Goal: Task Accomplishment & Management: Complete application form

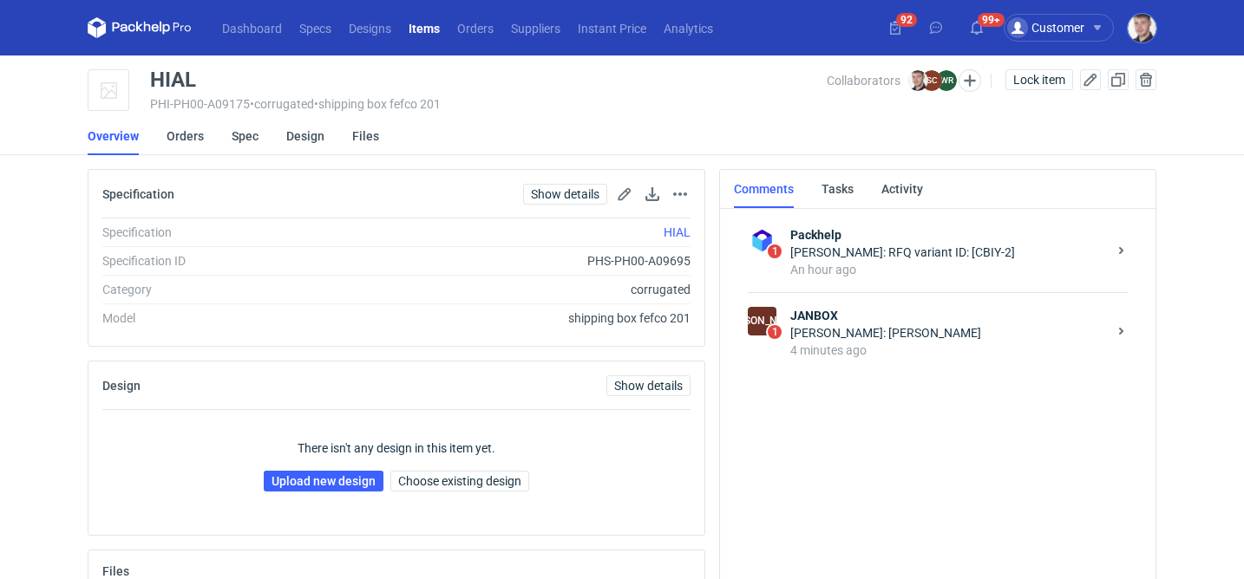
click at [879, 345] on div "4 minutes ago" at bounding box center [948, 350] width 317 height 17
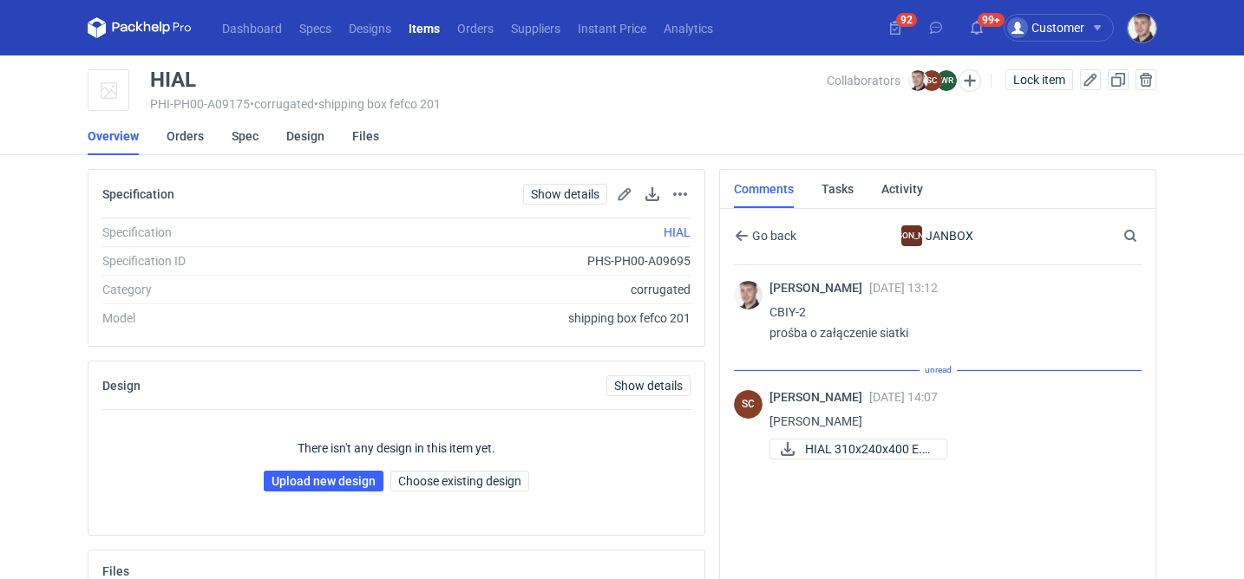
scroll to position [62, 0]
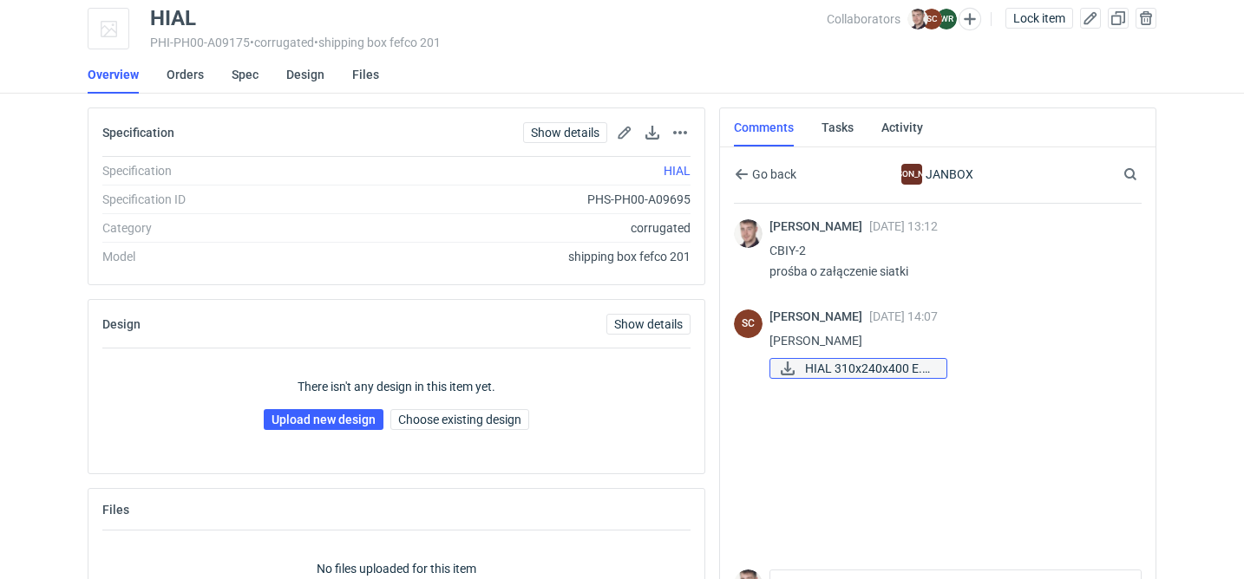
click at [833, 375] on span "HIAL 310x240x400 E.p..." at bounding box center [868, 368] width 127 height 19
click at [245, 75] on link "Spec" at bounding box center [245, 75] width 27 height 38
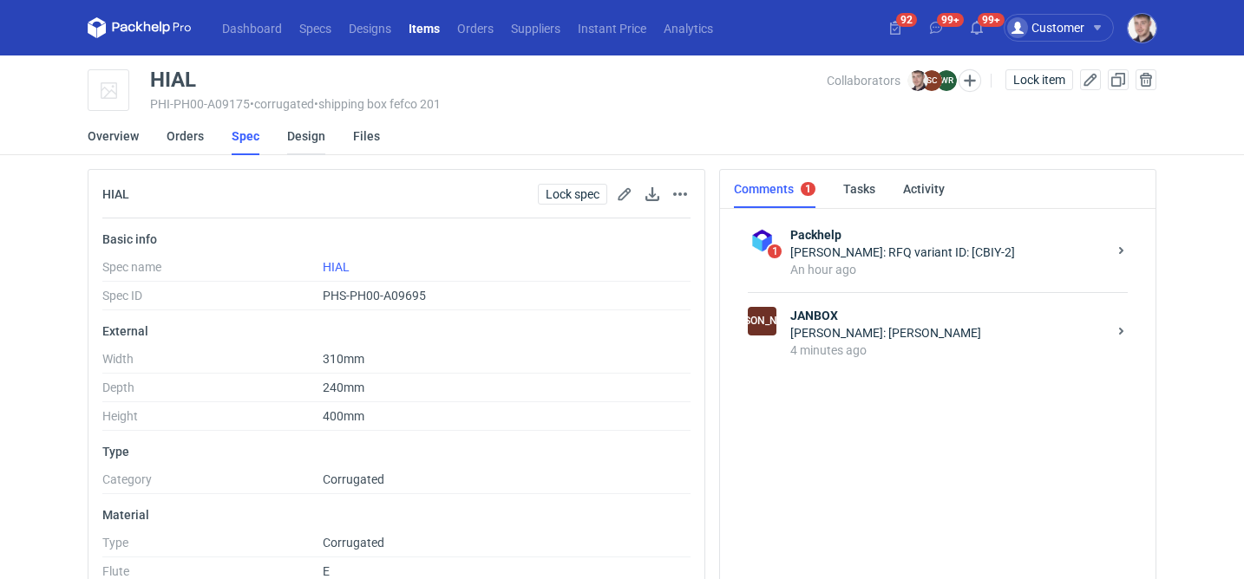
click at [303, 141] on link "Design" at bounding box center [306, 136] width 38 height 38
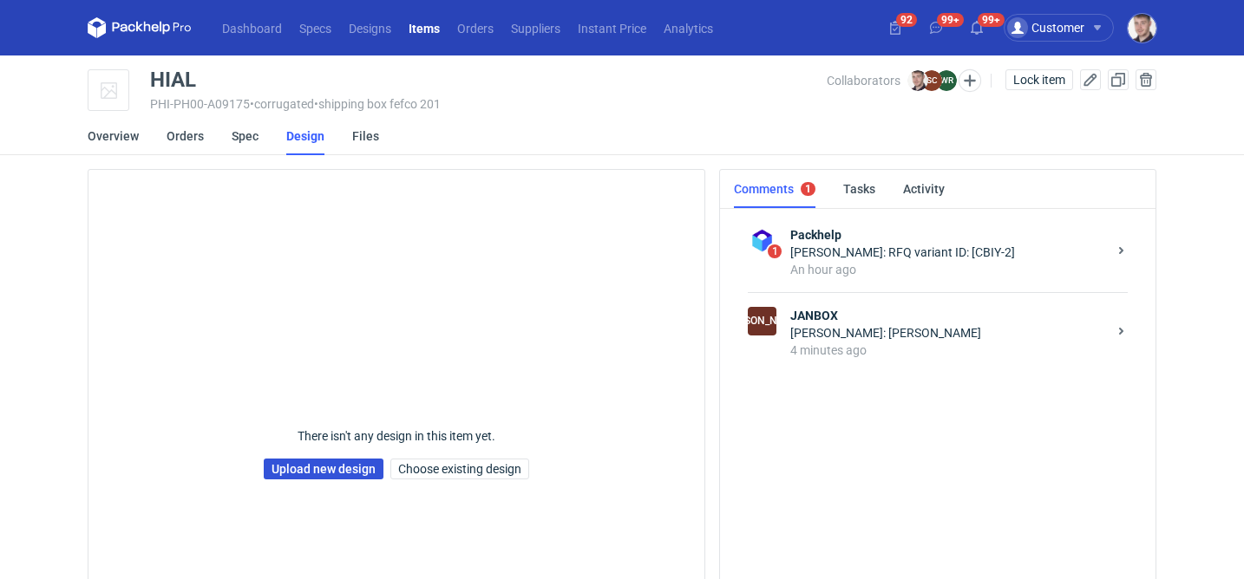
click at [293, 466] on link "Upload new design" at bounding box center [324, 469] width 120 height 21
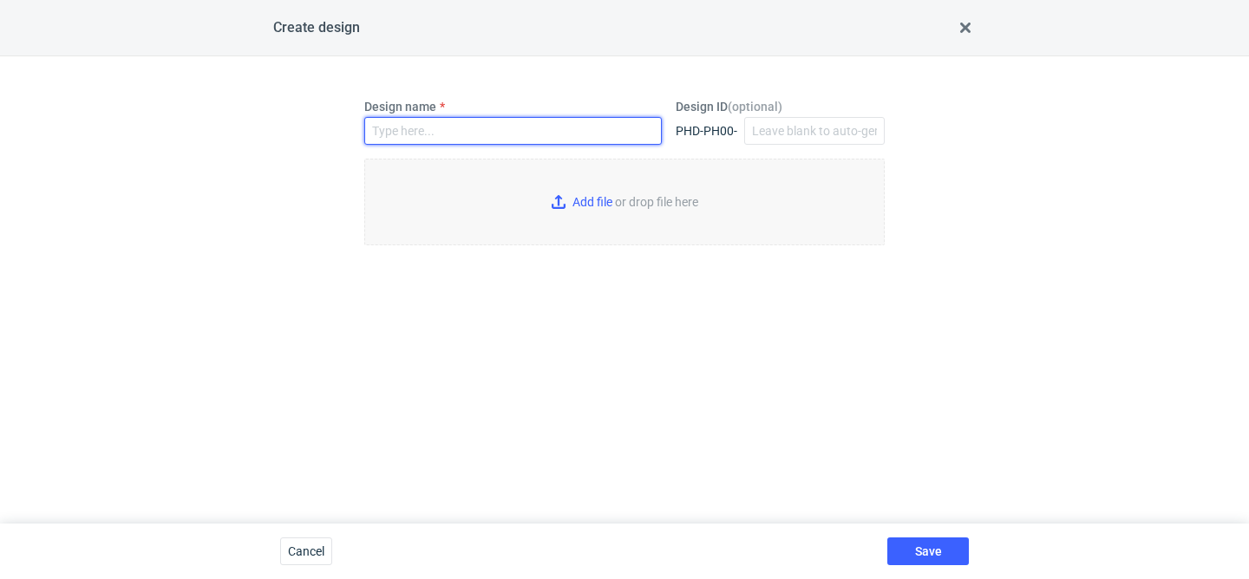
click at [414, 138] on input "Design name" at bounding box center [512, 131] width 297 height 28
type input "HIAL"
click at [547, 206] on input "Add file or drop file here" at bounding box center [624, 202] width 520 height 87
type input "C:\fakepath\hial-310x240x400-e.pdf"
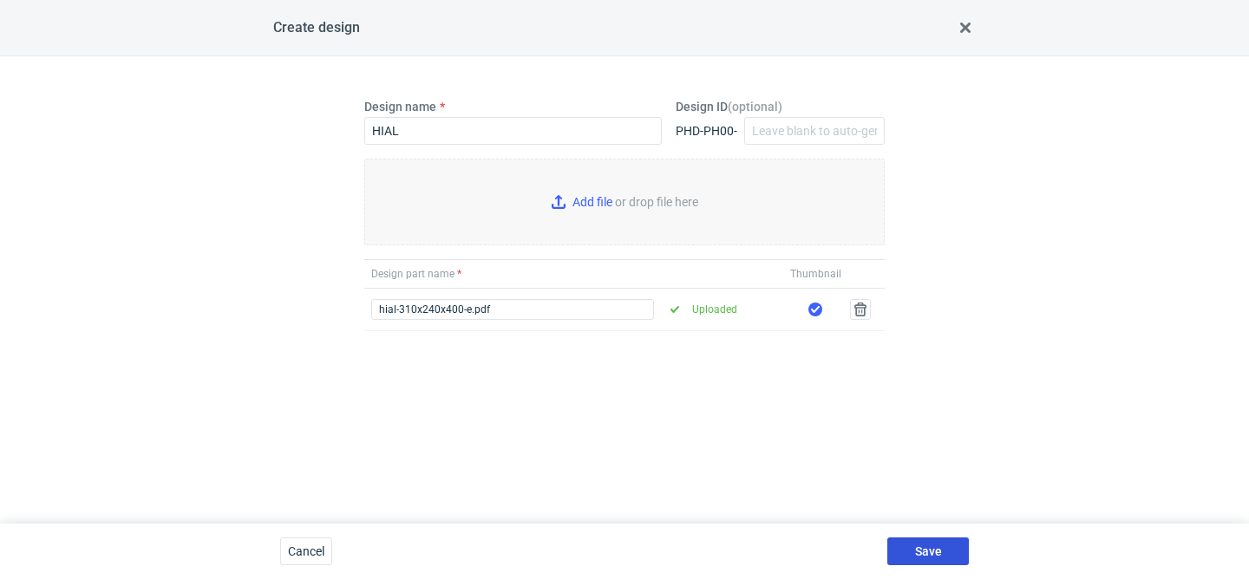
click at [914, 559] on button "Save" at bounding box center [928, 552] width 82 height 28
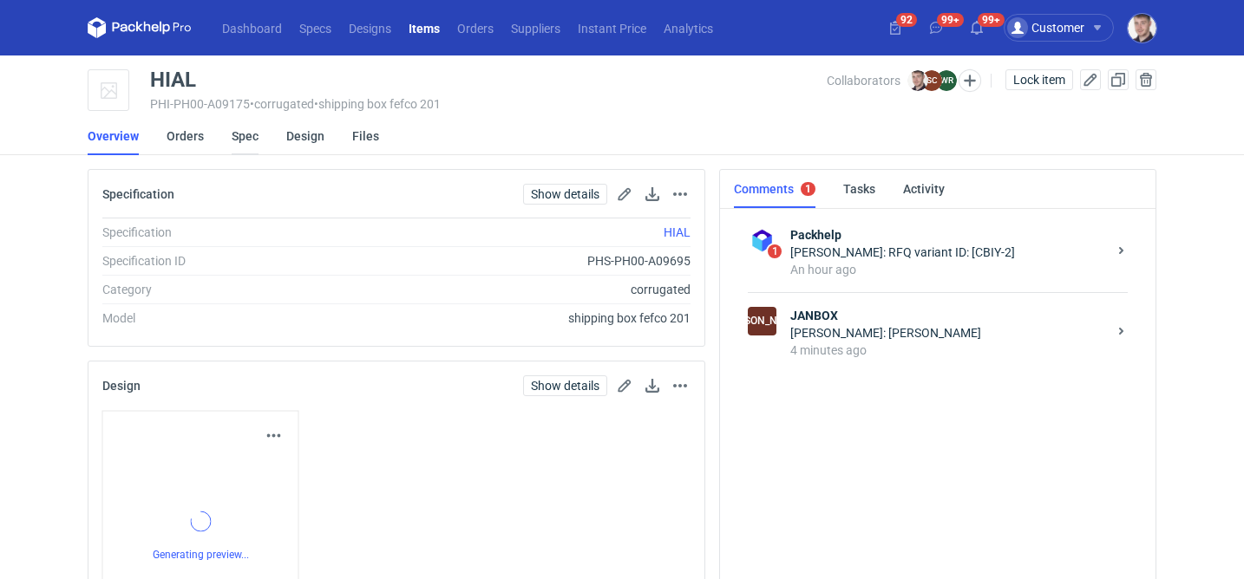
click at [249, 142] on link "Spec" at bounding box center [245, 136] width 27 height 38
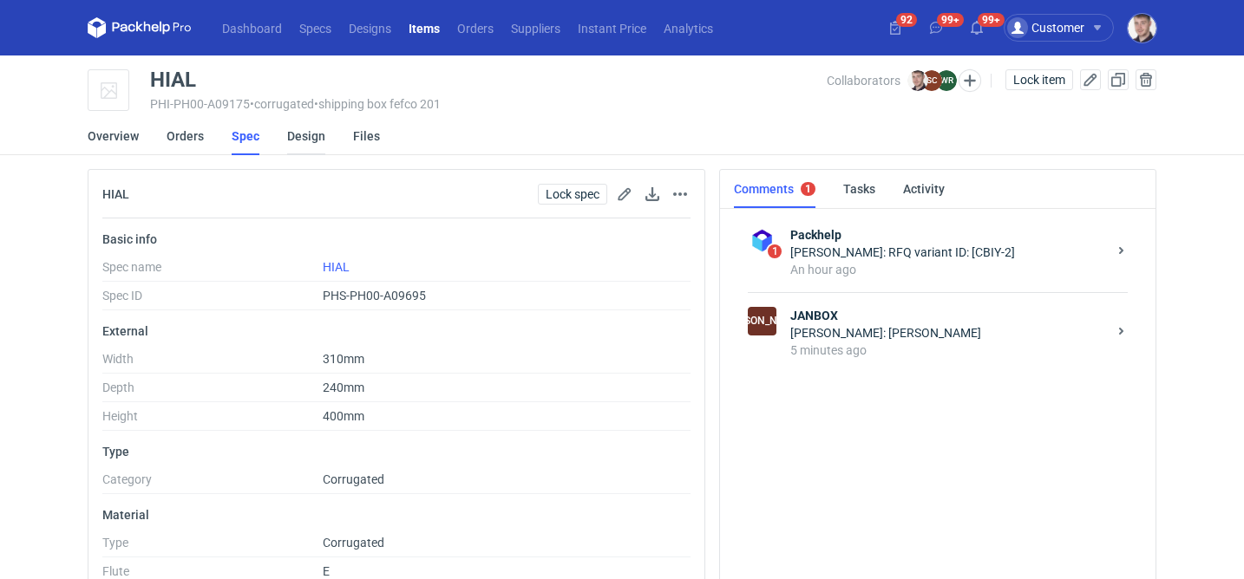
click at [303, 138] on link "Design" at bounding box center [306, 136] width 38 height 38
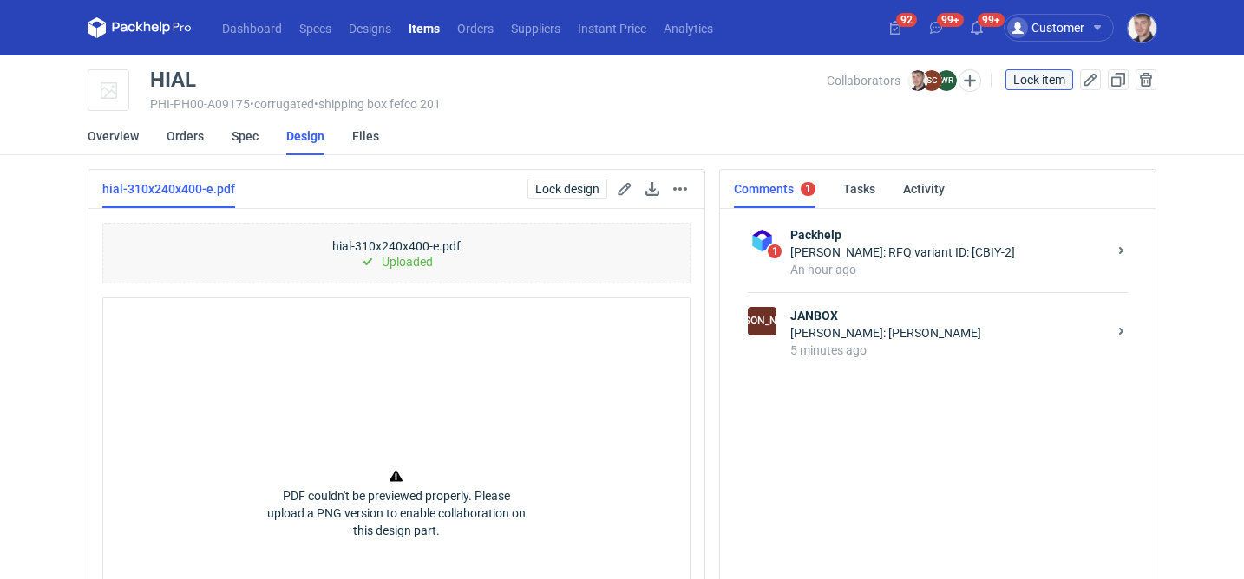
click at [1033, 78] on span "Lock item" at bounding box center [1039, 80] width 52 height 12
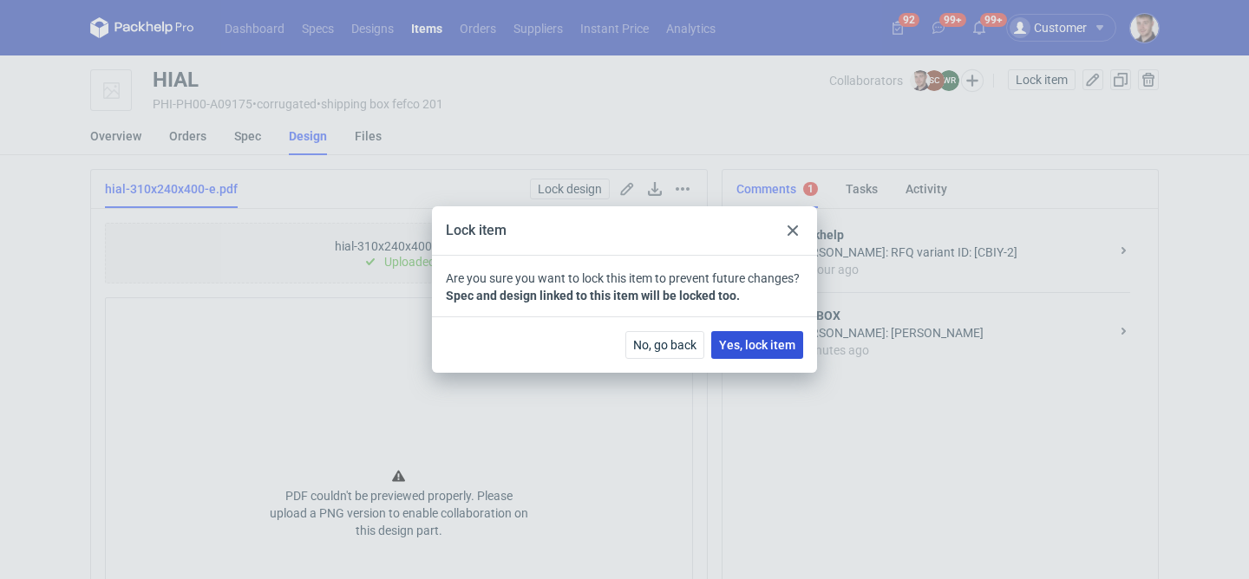
click at [754, 346] on span "Yes, lock item" at bounding box center [757, 345] width 76 height 12
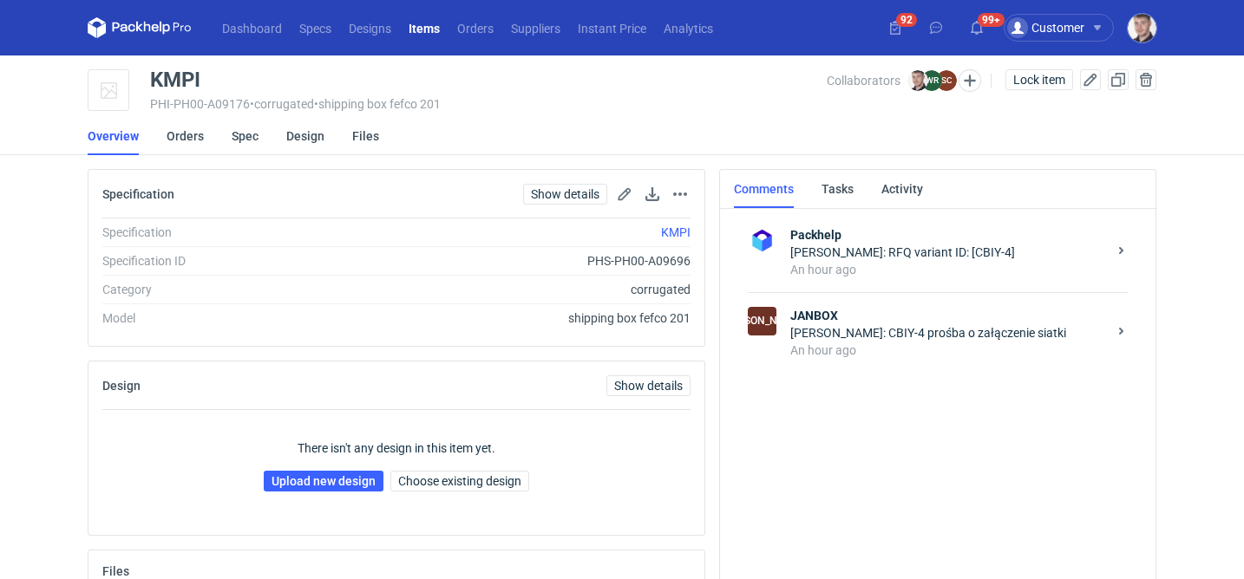
click at [948, 336] on div "Maciej Sikora: CBIY-4 prośba o załączenie siatki" at bounding box center [948, 332] width 317 height 17
click at [886, 339] on div "Sylwia Cichórz: Siatka" at bounding box center [948, 332] width 317 height 17
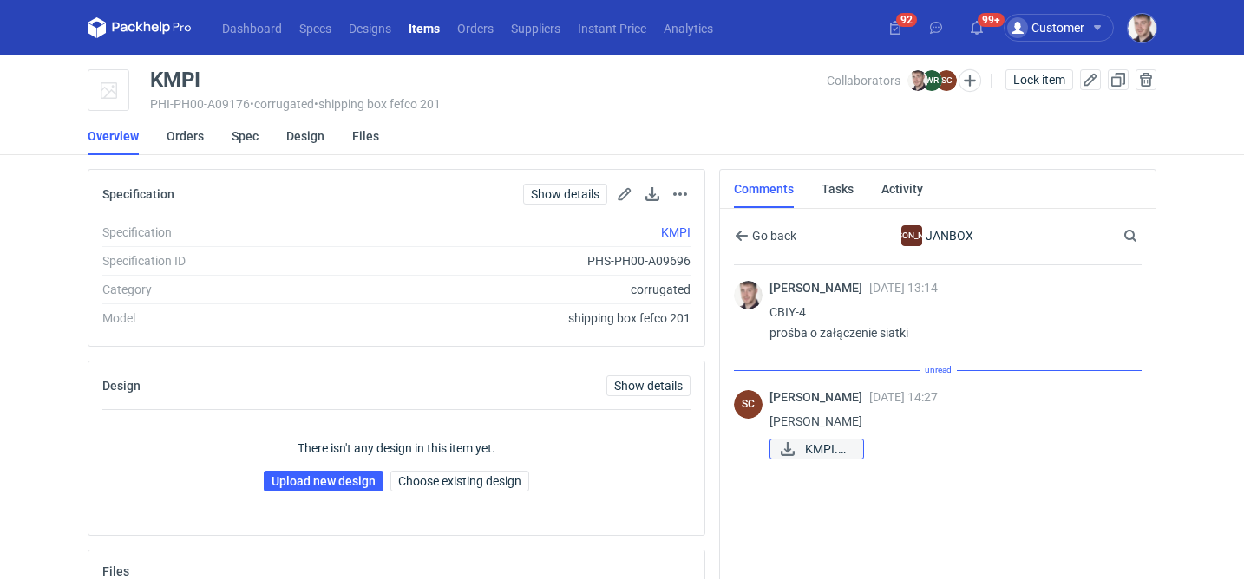
click at [807, 449] on span "KMPI.pdf" at bounding box center [827, 449] width 44 height 19
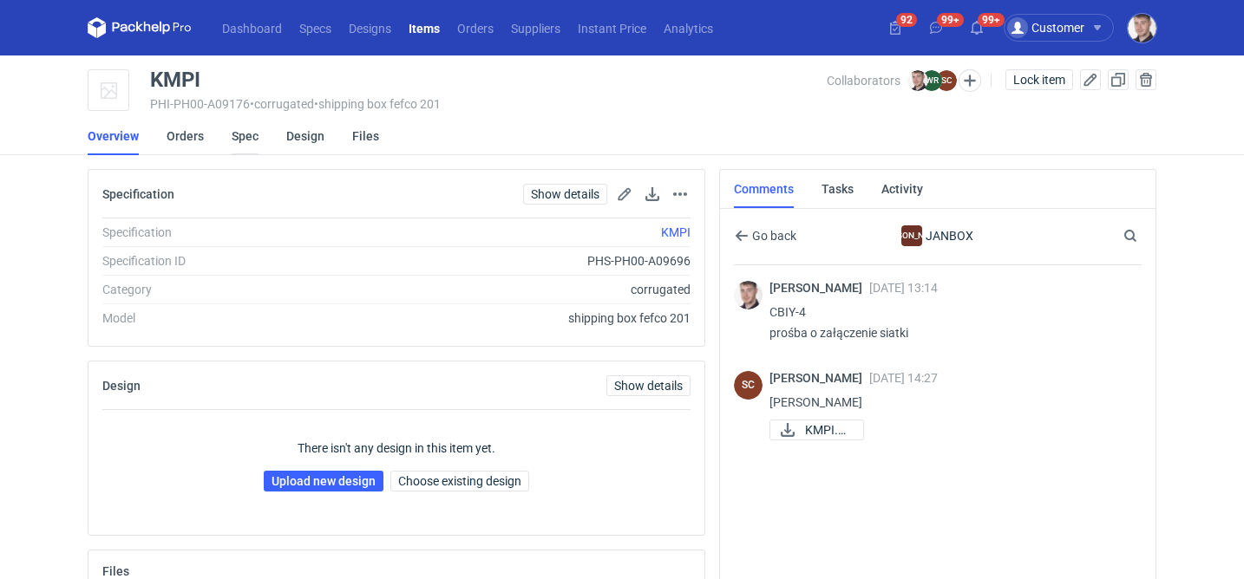
click at [248, 141] on link "Spec" at bounding box center [245, 136] width 27 height 38
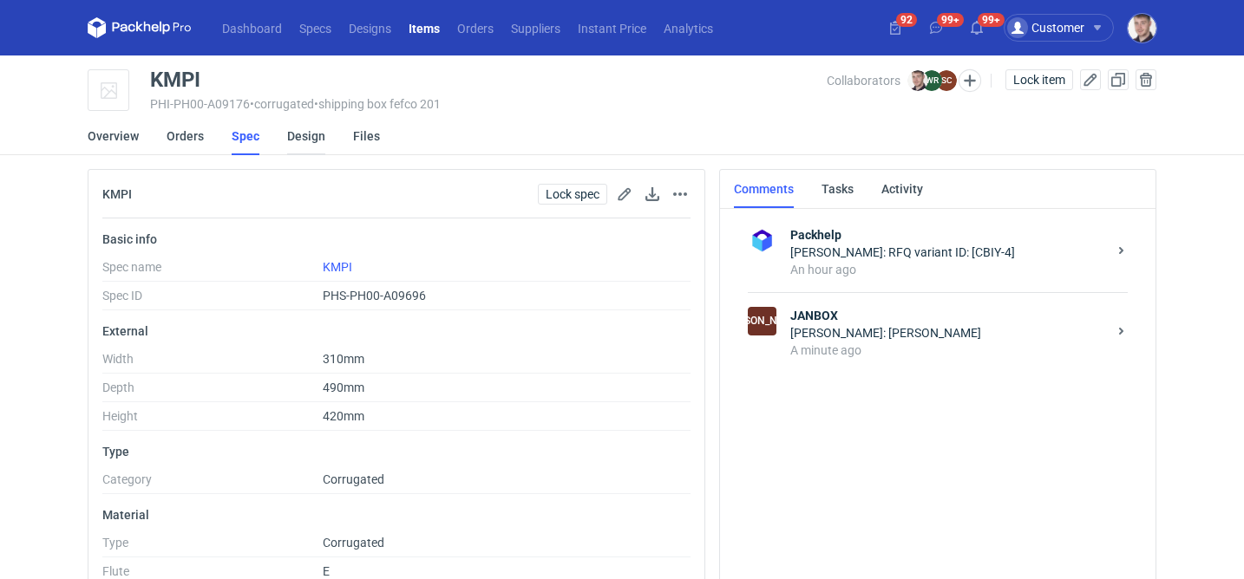
click at [290, 126] on link "Design" at bounding box center [306, 136] width 38 height 38
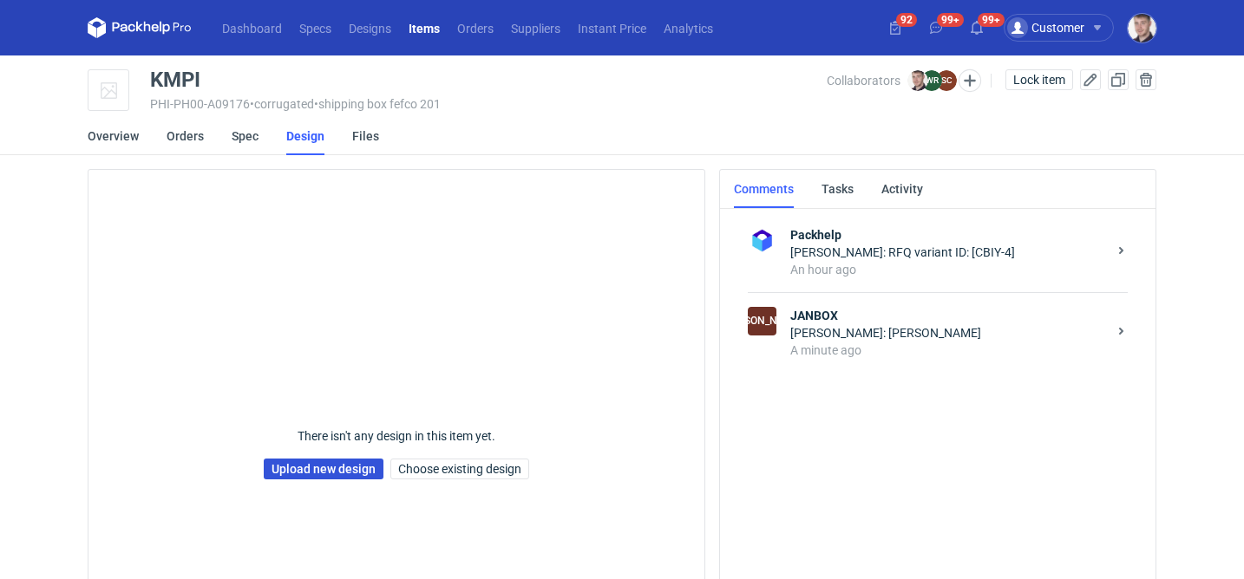
click at [304, 471] on link "Upload new design" at bounding box center [324, 469] width 120 height 21
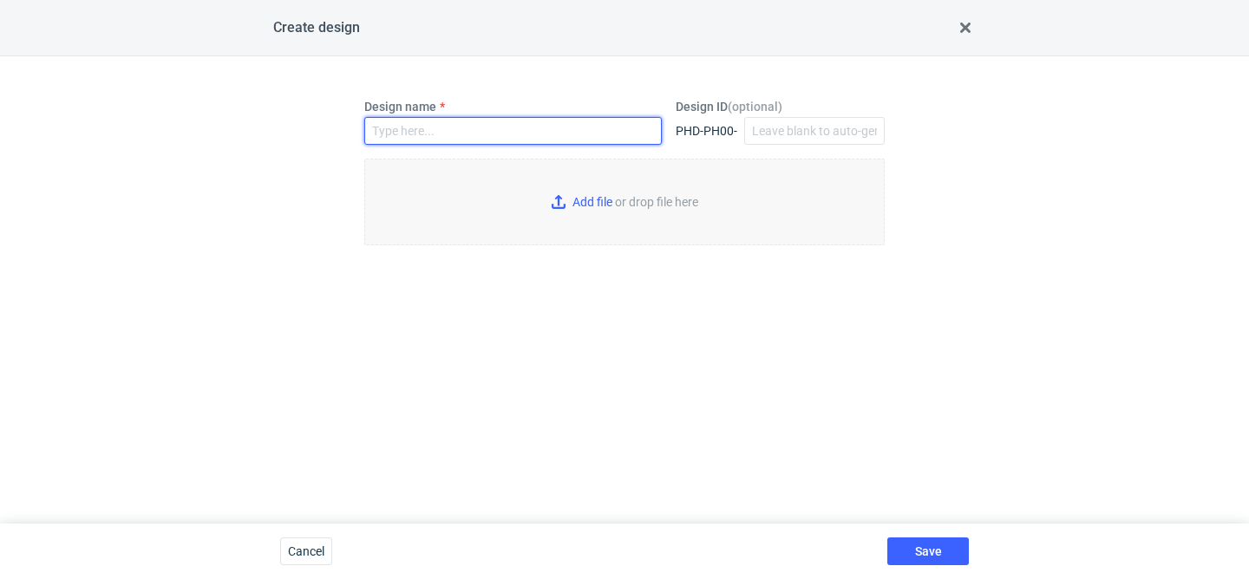
click at [445, 120] on input "Design name" at bounding box center [512, 131] width 297 height 28
type input "KMPI"
click at [598, 215] on input "Add file or drop file here" at bounding box center [624, 202] width 520 height 87
type input "C:\fakepath\kmpi.pdf"
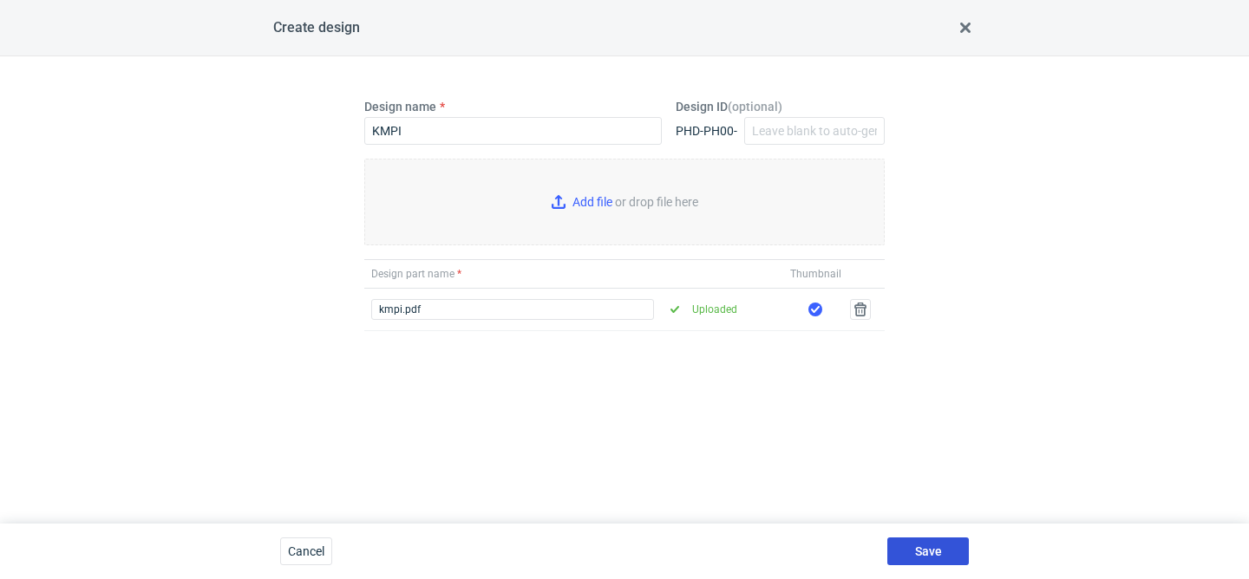
click at [946, 551] on button "Save" at bounding box center [928, 552] width 82 height 28
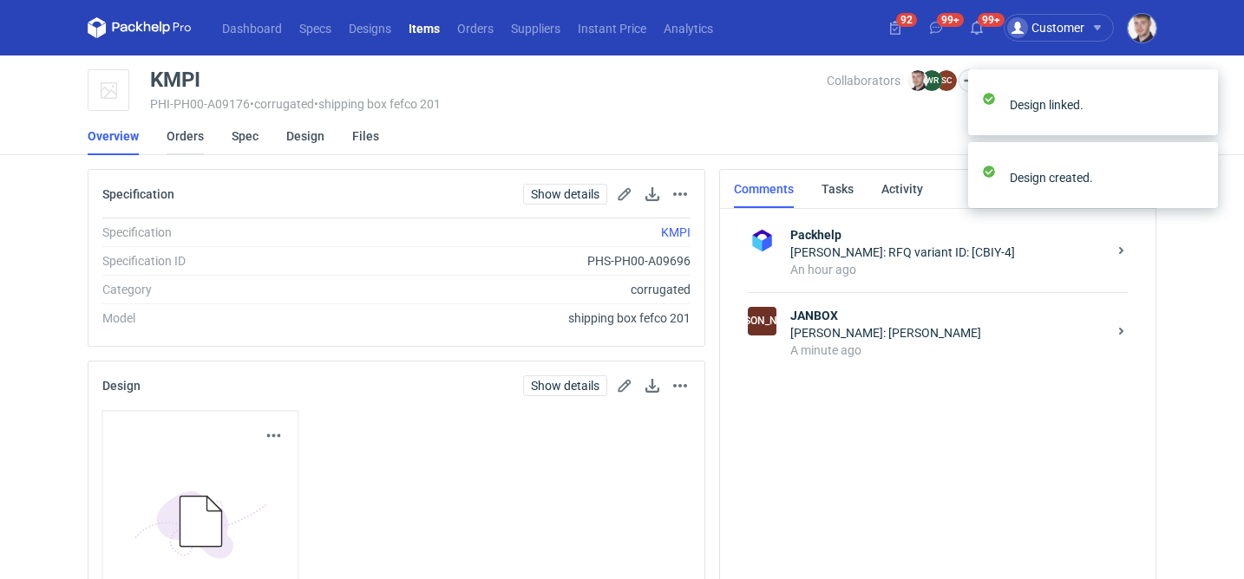
click at [186, 142] on link "Orders" at bounding box center [185, 136] width 37 height 38
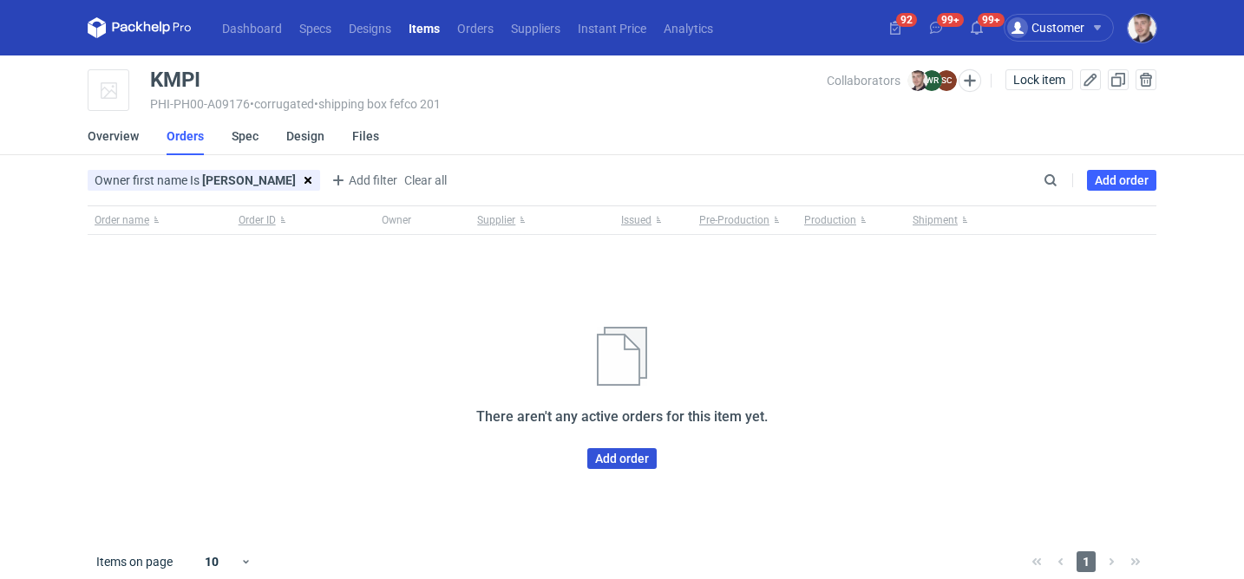
click at [643, 464] on link "Add order" at bounding box center [621, 458] width 69 height 21
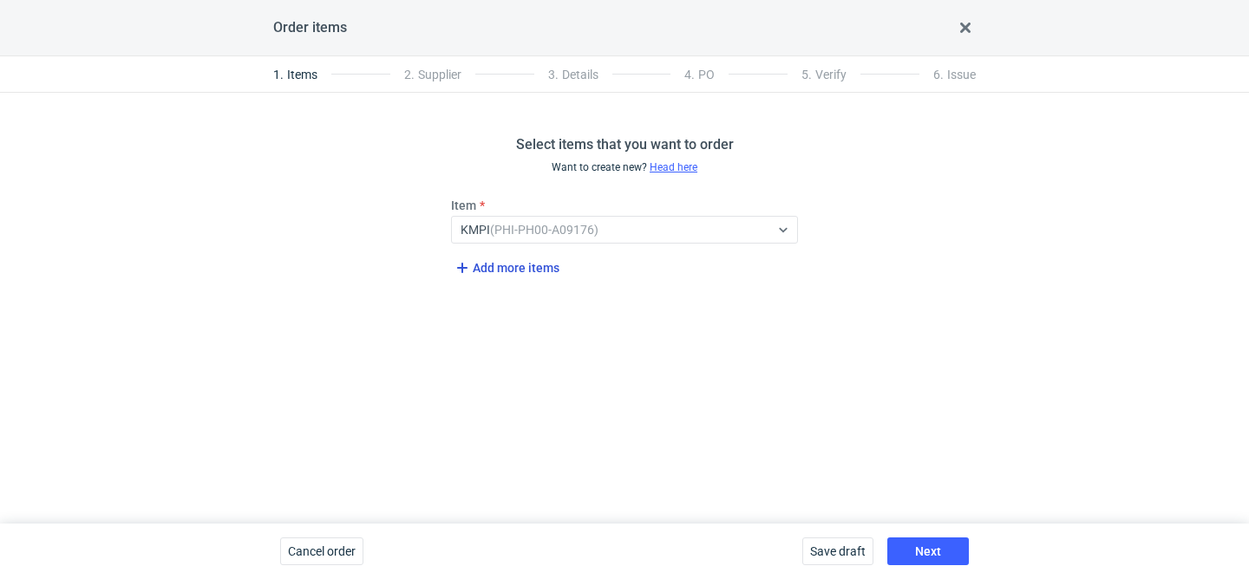
click at [519, 268] on span "Add more items" at bounding box center [506, 268] width 108 height 21
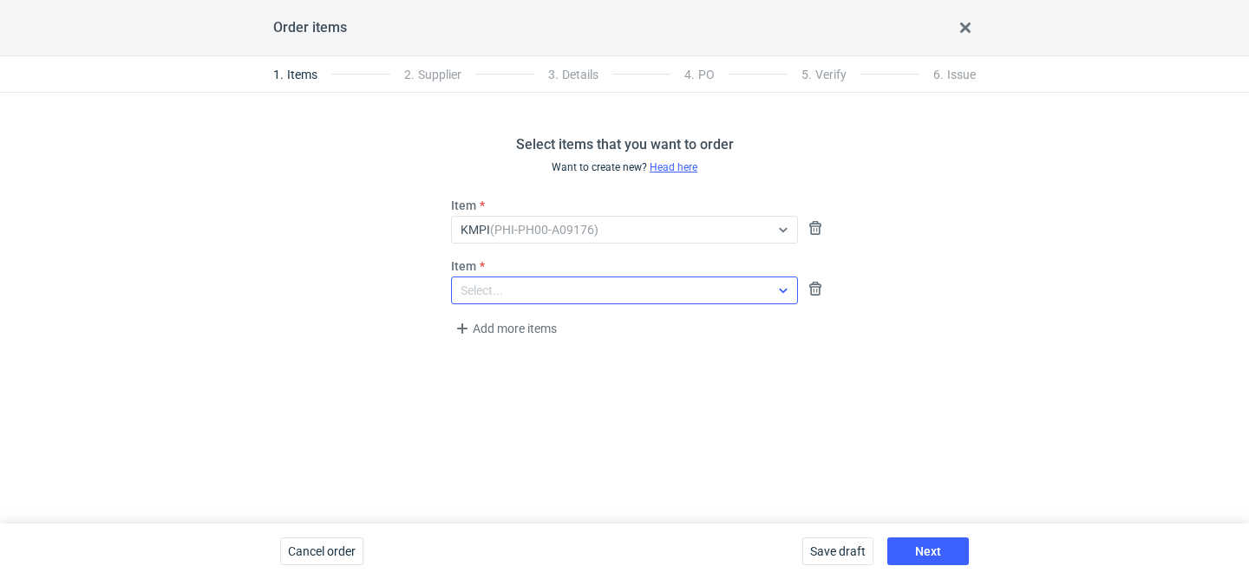
click at [511, 295] on div "Select..." at bounding box center [610, 290] width 317 height 24
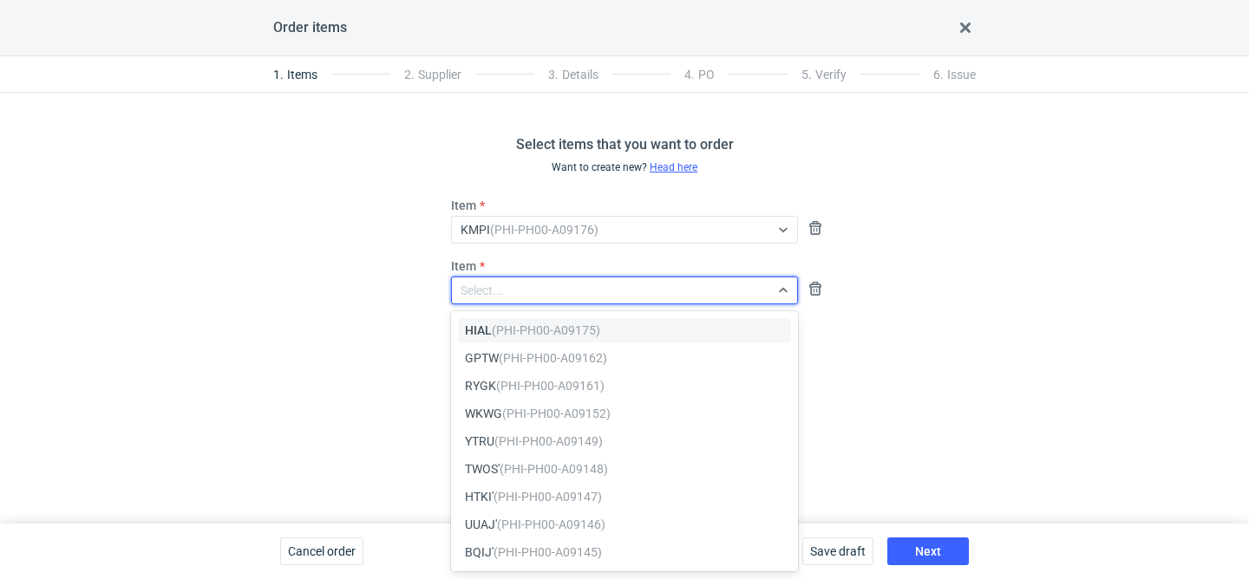
click at [516, 327] on em "(PHI-PH00-A09175)" at bounding box center [546, 330] width 108 height 14
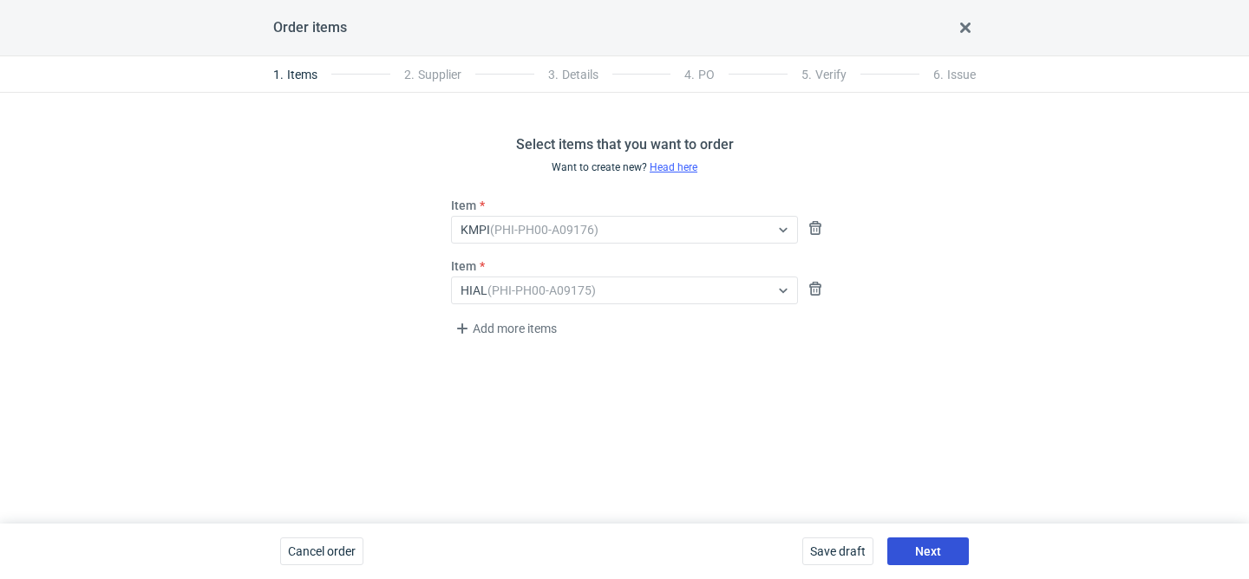
click at [938, 552] on span "Next" at bounding box center [928, 552] width 26 height 12
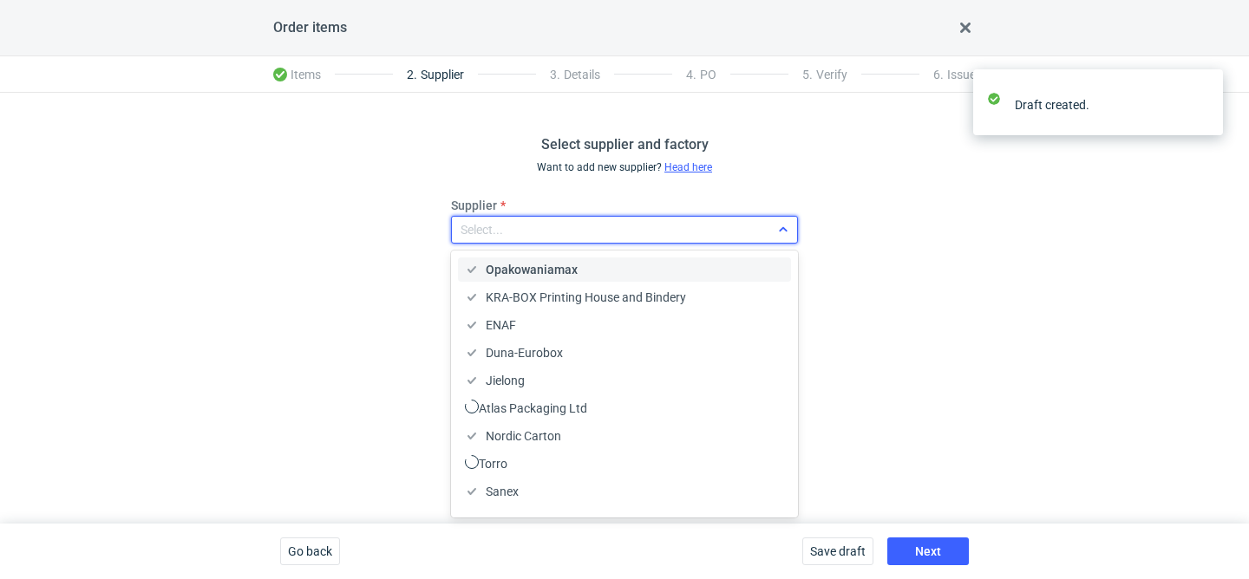
click at [588, 234] on div "Select..." at bounding box center [610, 230] width 317 height 24
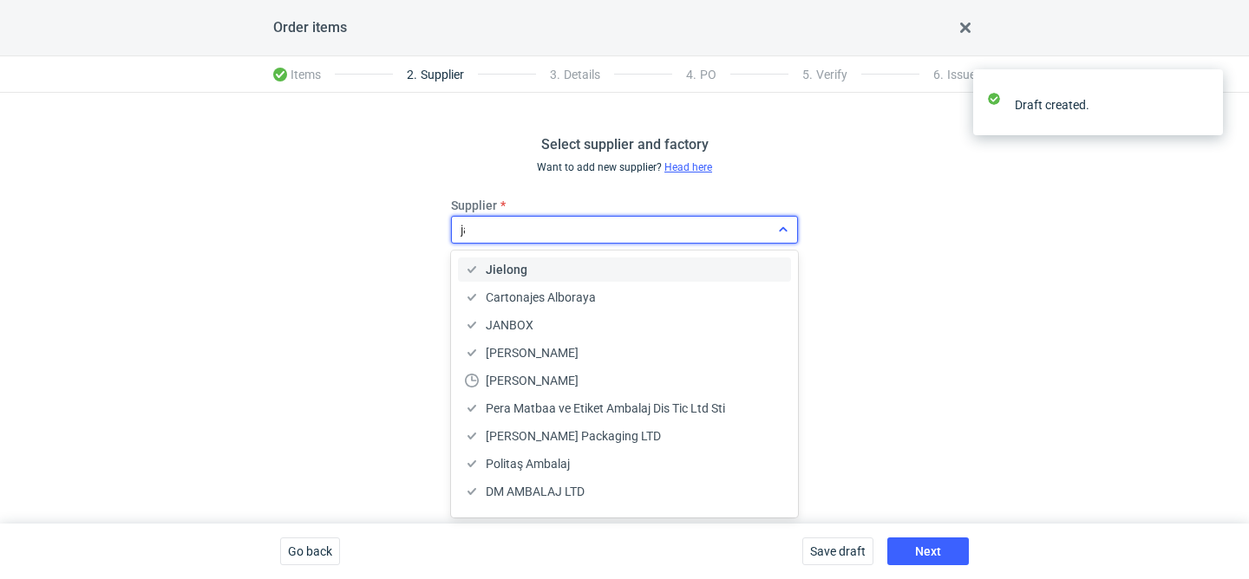
type input "jan"
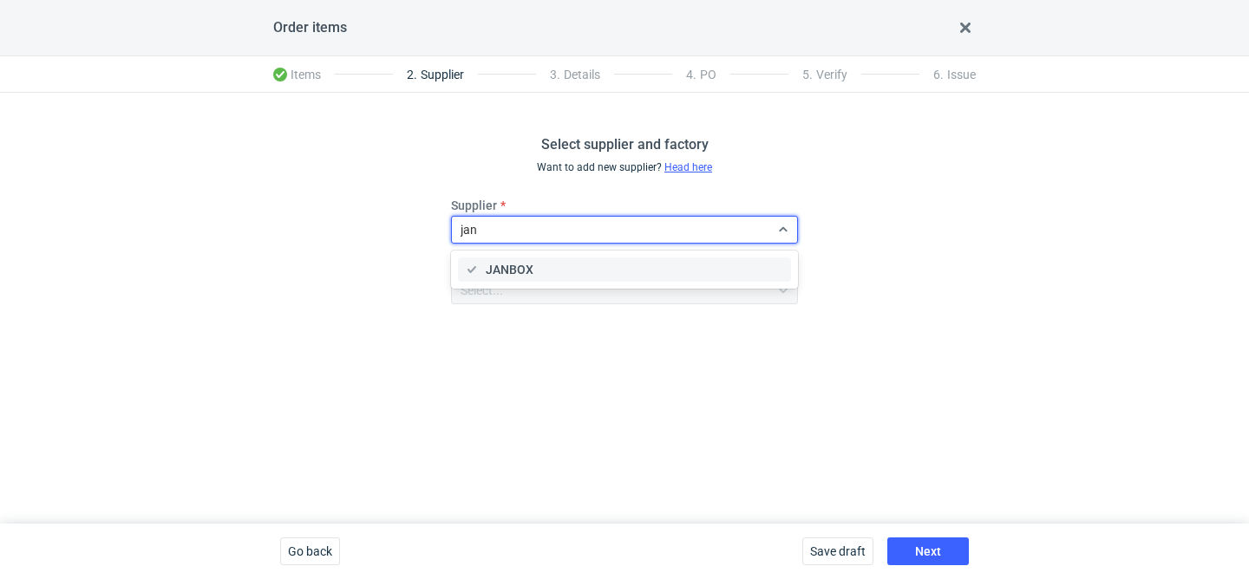
click at [549, 270] on div "JANBOX" at bounding box center [624, 269] width 319 height 17
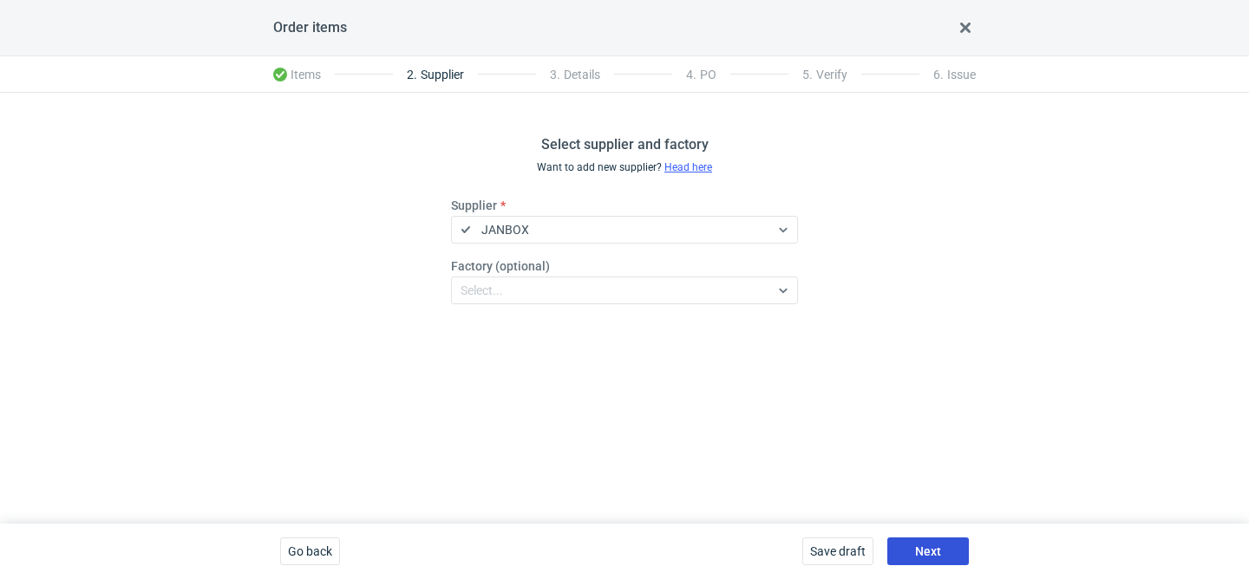
click at [942, 558] on button "Next" at bounding box center [928, 552] width 82 height 28
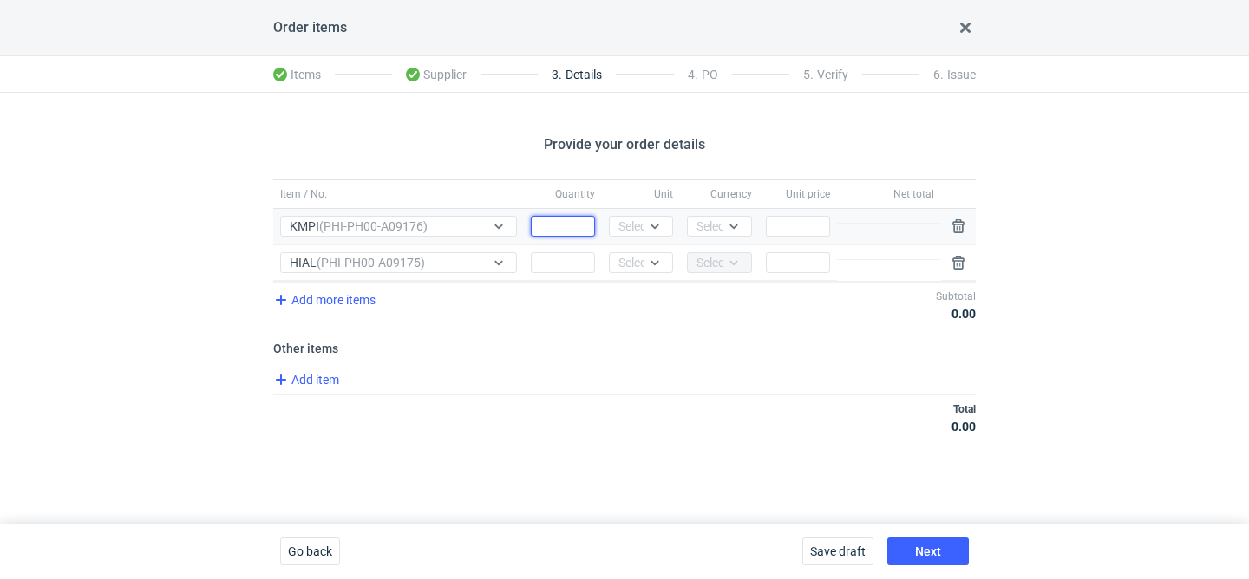
click at [566, 232] on input "Quantity" at bounding box center [563, 226] width 64 height 21
type input "500"
click at [559, 263] on input "Quantity" at bounding box center [563, 262] width 64 height 21
type input "3000"
click at [637, 231] on div "Select..." at bounding box center [639, 226] width 42 height 17
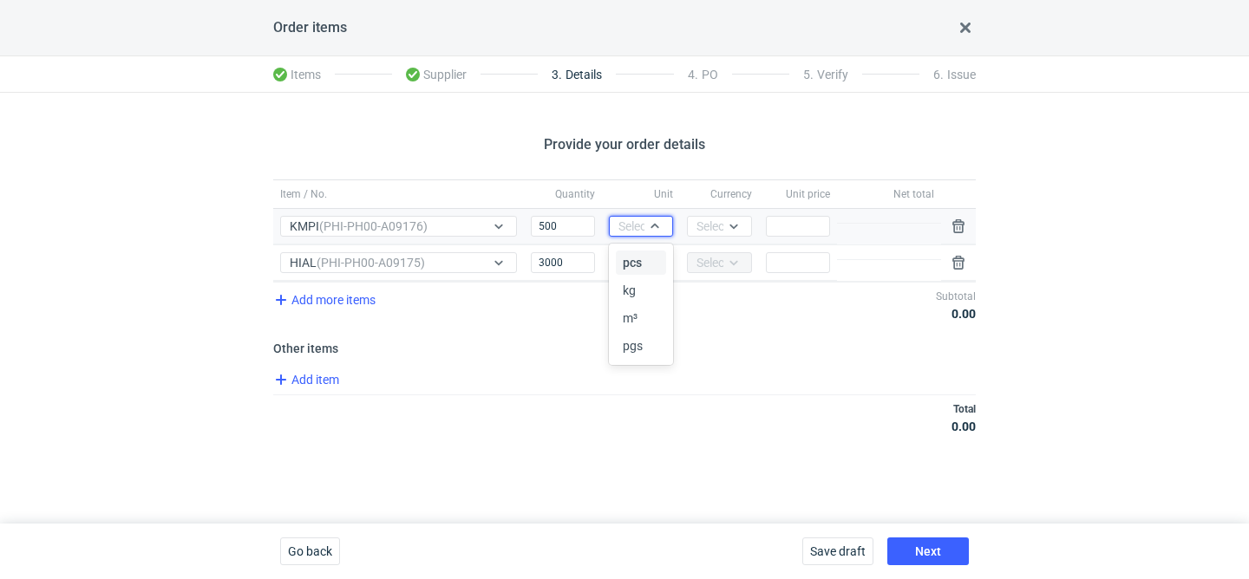
click at [635, 260] on span "pcs" at bounding box center [632, 262] width 19 height 17
click at [634, 268] on div "Select..." at bounding box center [639, 262] width 42 height 17
click at [633, 291] on span "pcs" at bounding box center [632, 299] width 19 height 17
click at [707, 218] on div "Select..." at bounding box center [717, 226] width 42 height 17
click at [706, 250] on div "PLN EUR USD GBP CHF" at bounding box center [721, 318] width 54 height 142
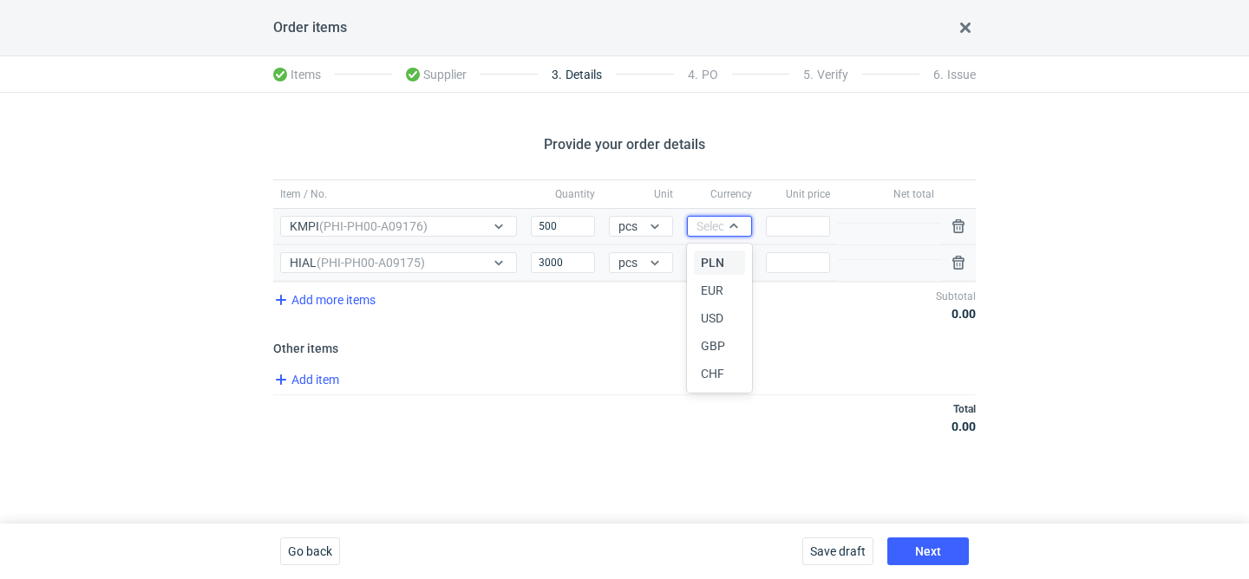
click at [709, 257] on span "PLN" at bounding box center [712, 262] width 23 height 17
click at [801, 217] on input "Price" at bounding box center [798, 226] width 64 height 21
click at [803, 261] on input "Price" at bounding box center [798, 262] width 64 height 21
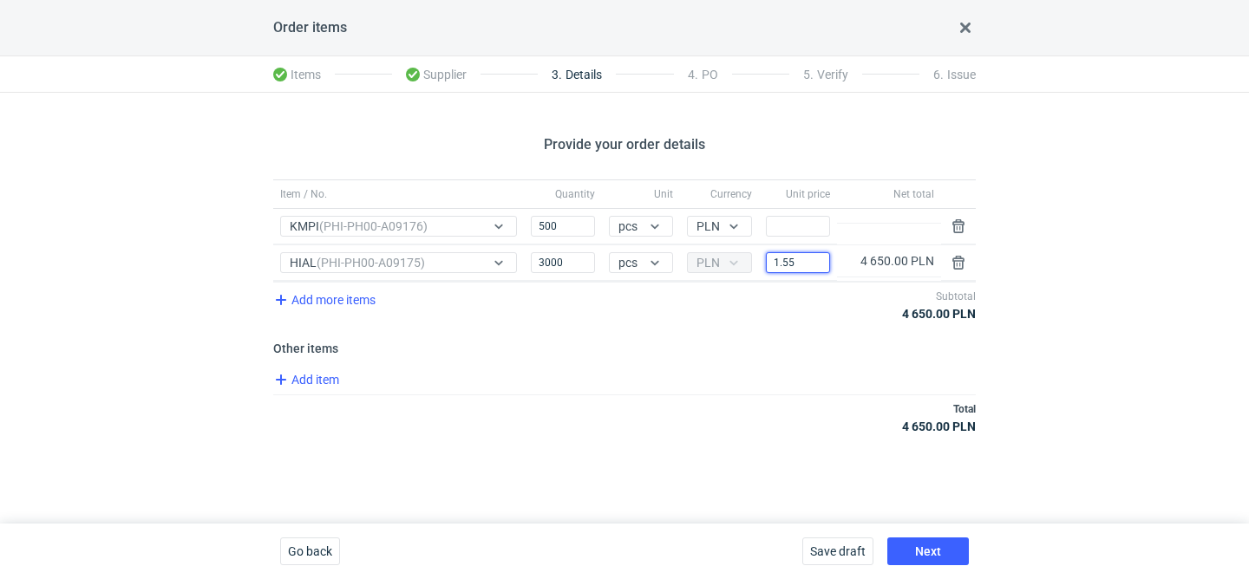
type input "1.55"
click at [807, 225] on input "Price" at bounding box center [798, 226] width 64 height 21
type input "2.24"
click at [944, 543] on button "Next" at bounding box center [928, 552] width 82 height 28
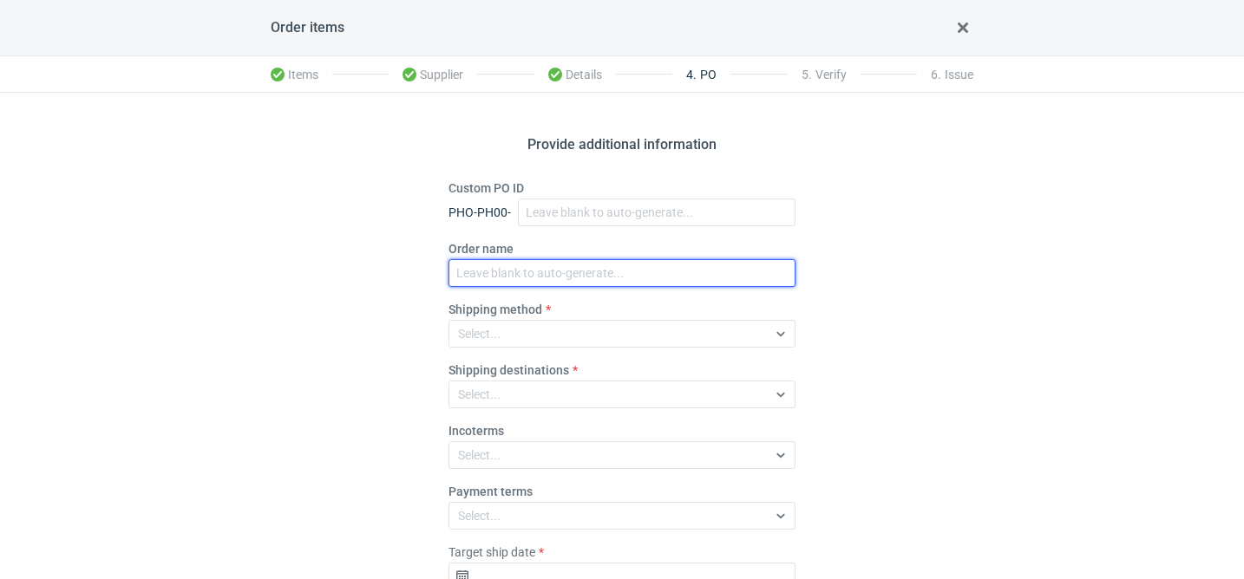
click at [509, 266] on input "Order name" at bounding box center [621, 273] width 347 height 28
paste input "R900948681"
type input "R900948681_HIAL, KMPI"
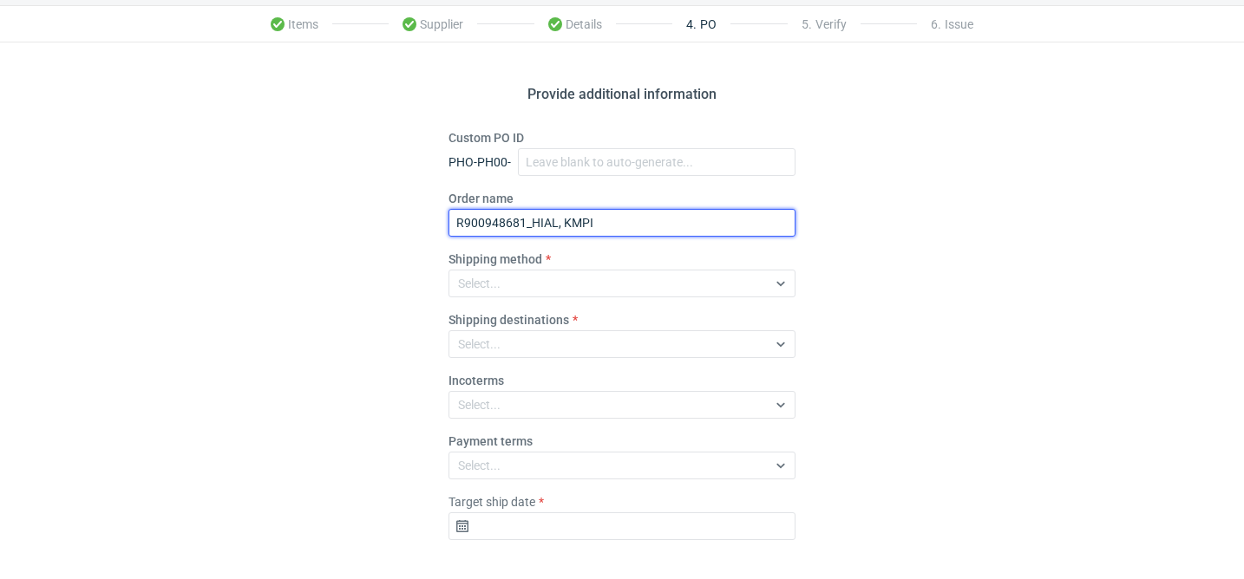
scroll to position [122, 0]
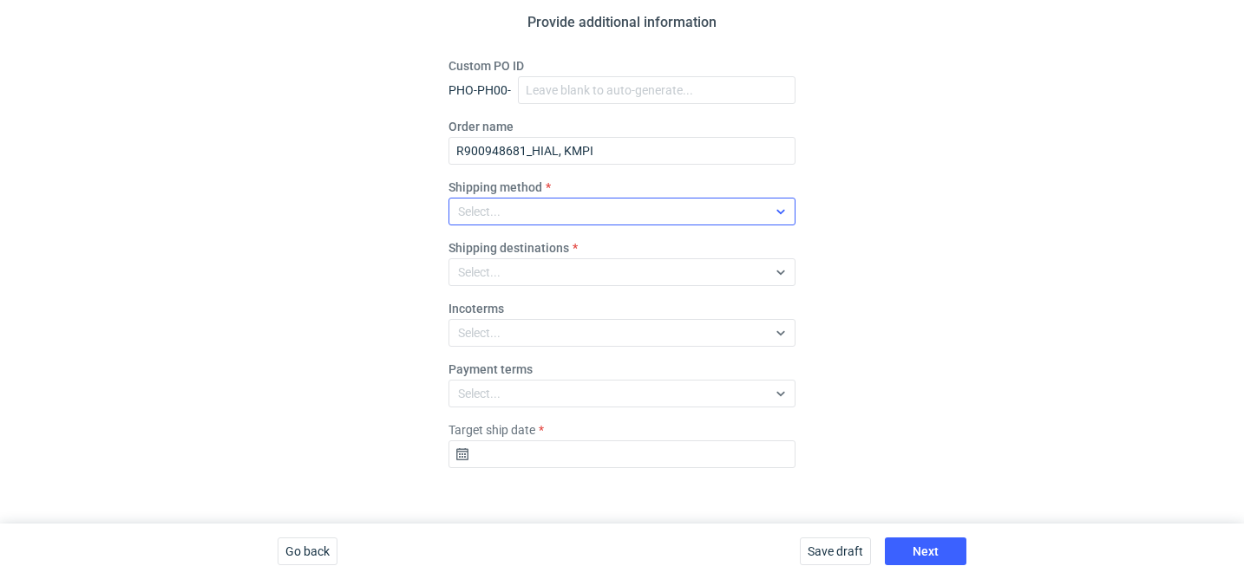
click at [578, 222] on div "Select..." at bounding box center [607, 211] width 317 height 24
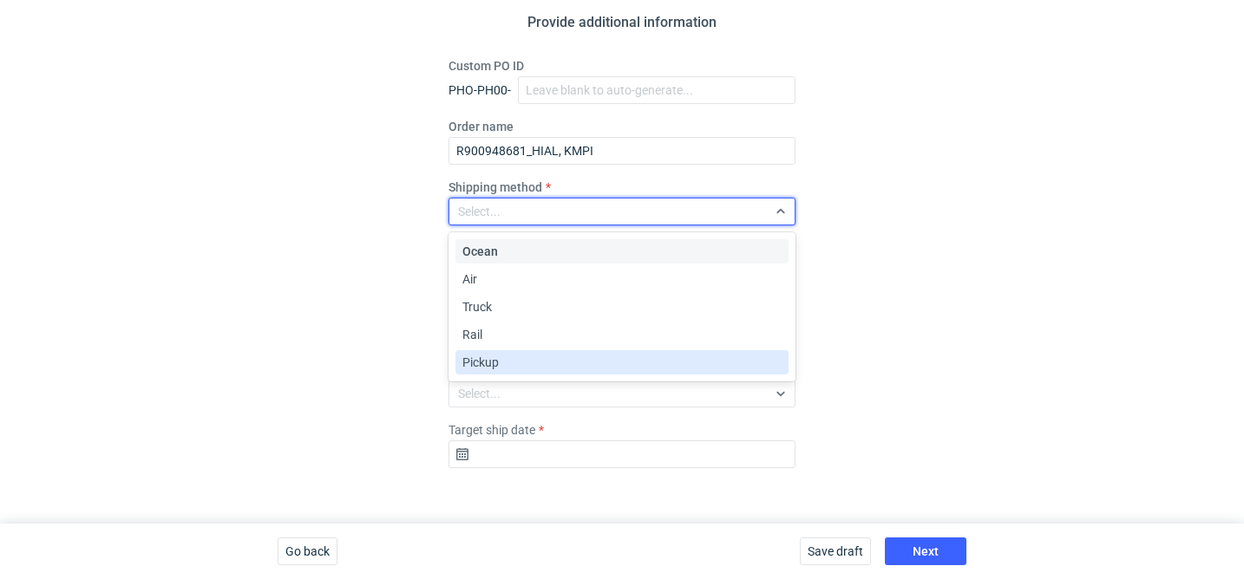
click at [539, 363] on div "Pickup" at bounding box center [621, 362] width 319 height 17
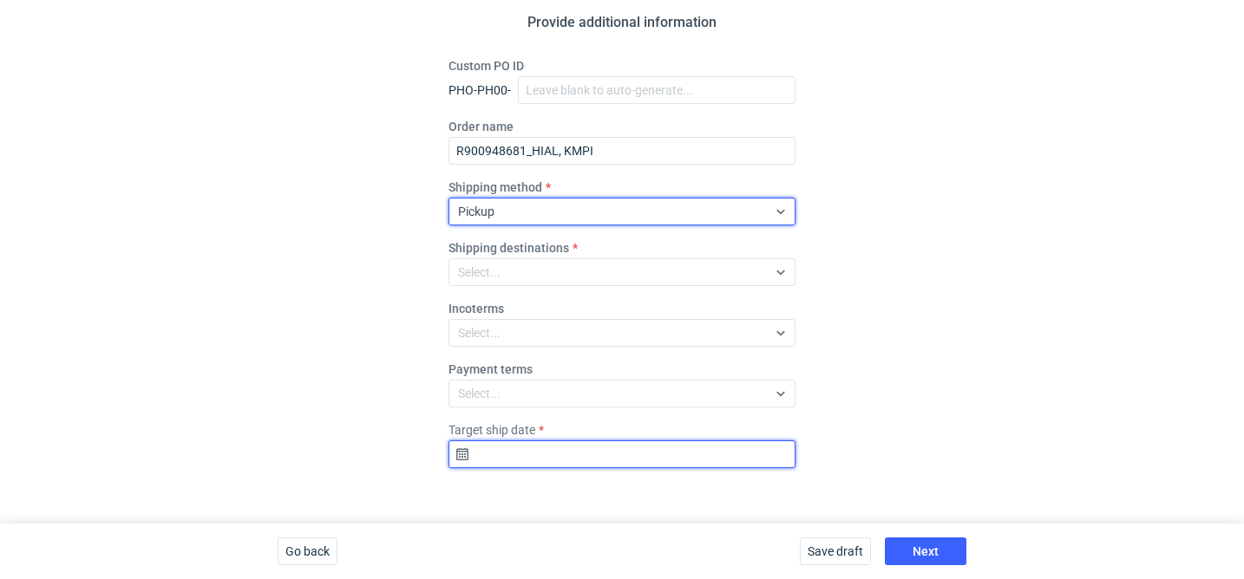
click at [522, 457] on input "Target ship date" at bounding box center [621, 455] width 347 height 28
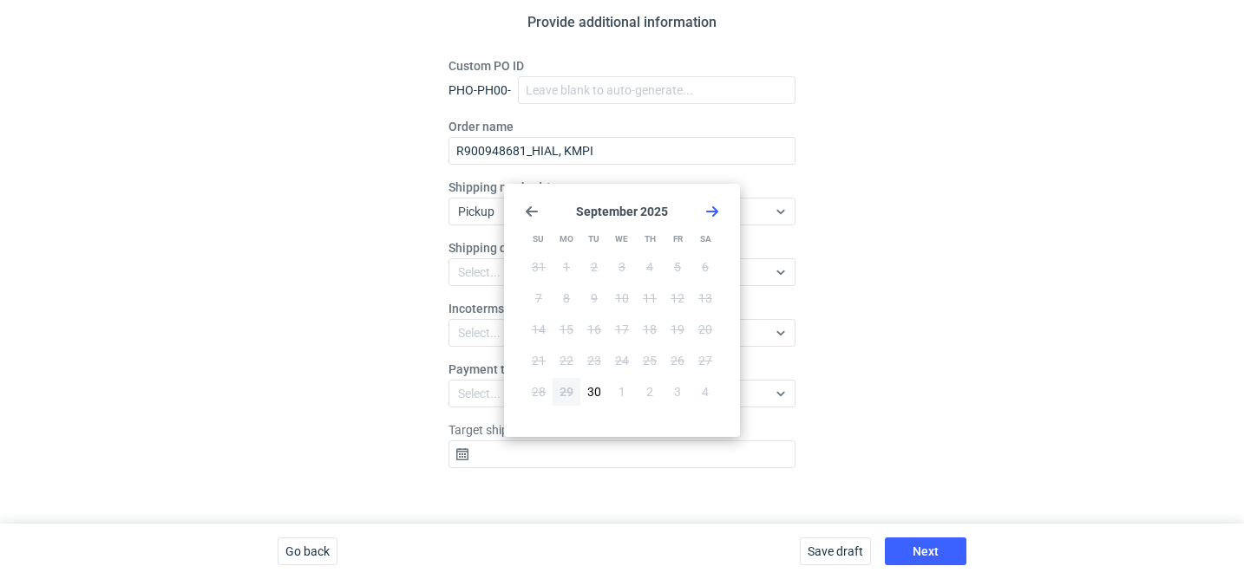
click at [713, 212] on use "Go forward 1 month" at bounding box center [712, 211] width 12 height 10
click at [568, 358] on span "20" at bounding box center [566, 360] width 14 height 17
type input "2025-10-20"
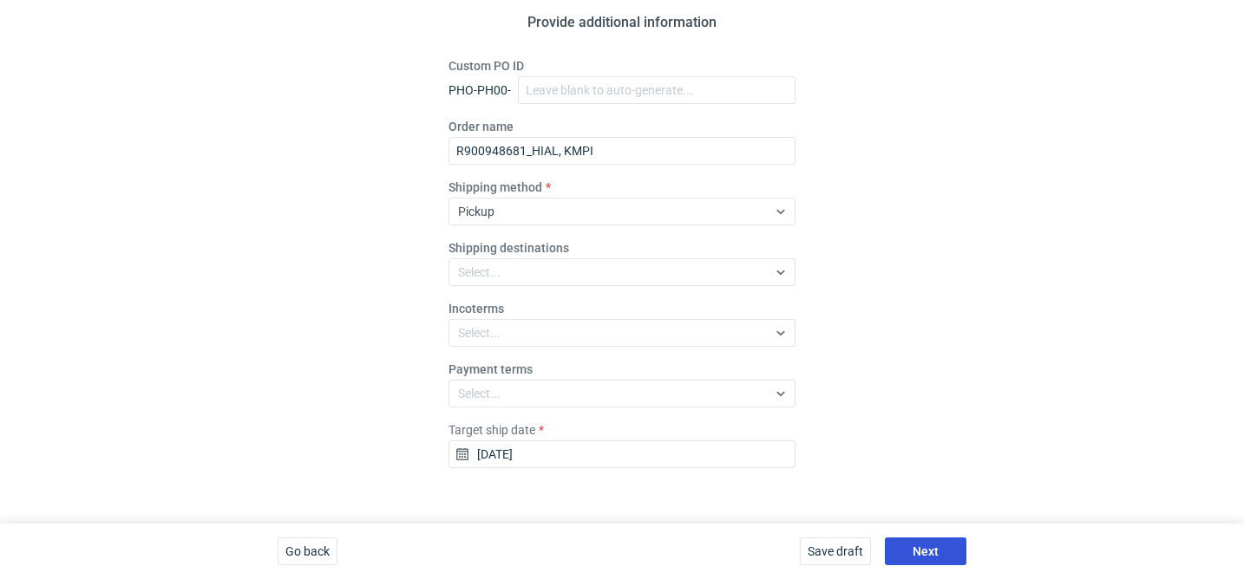
click at [917, 552] on span "Next" at bounding box center [925, 552] width 26 height 12
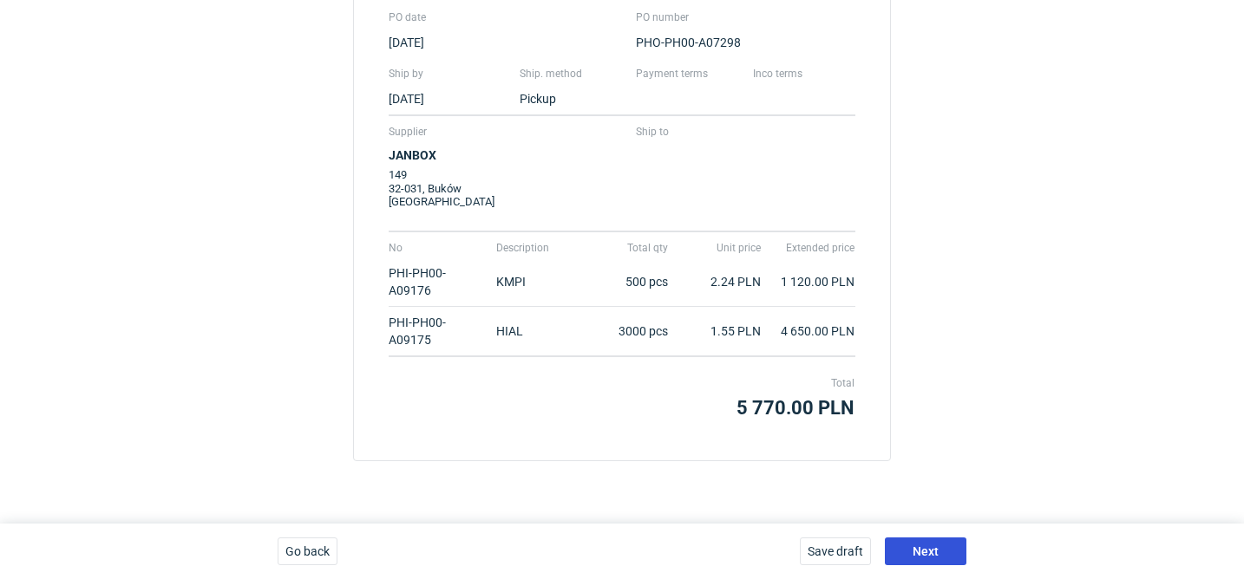
click at [917, 553] on span "Next" at bounding box center [925, 552] width 26 height 12
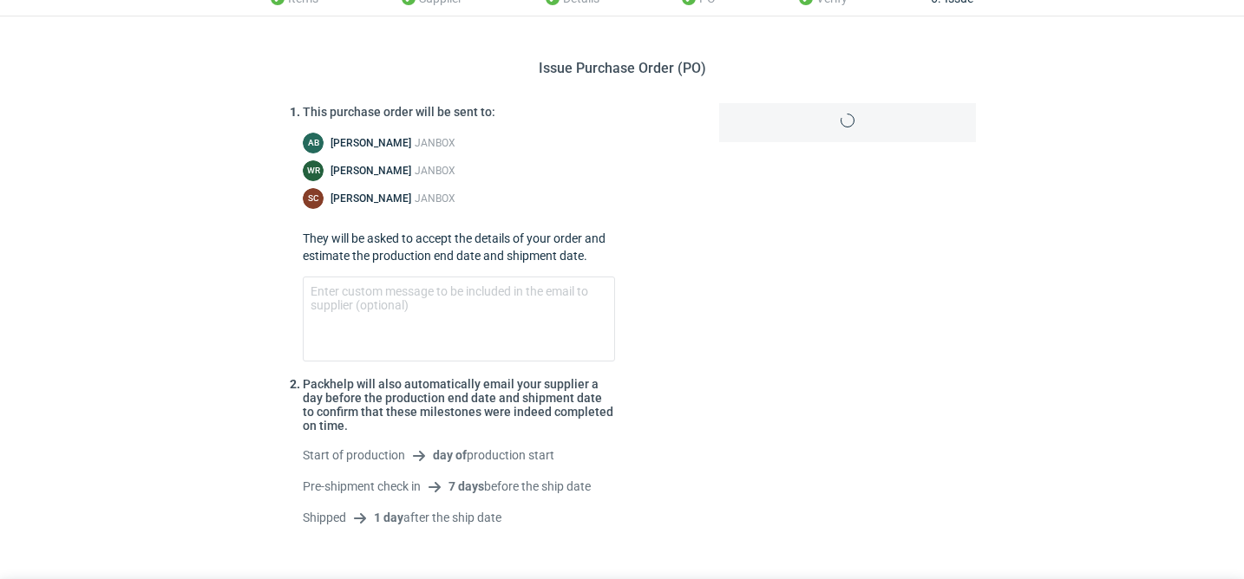
scroll to position [134, 0]
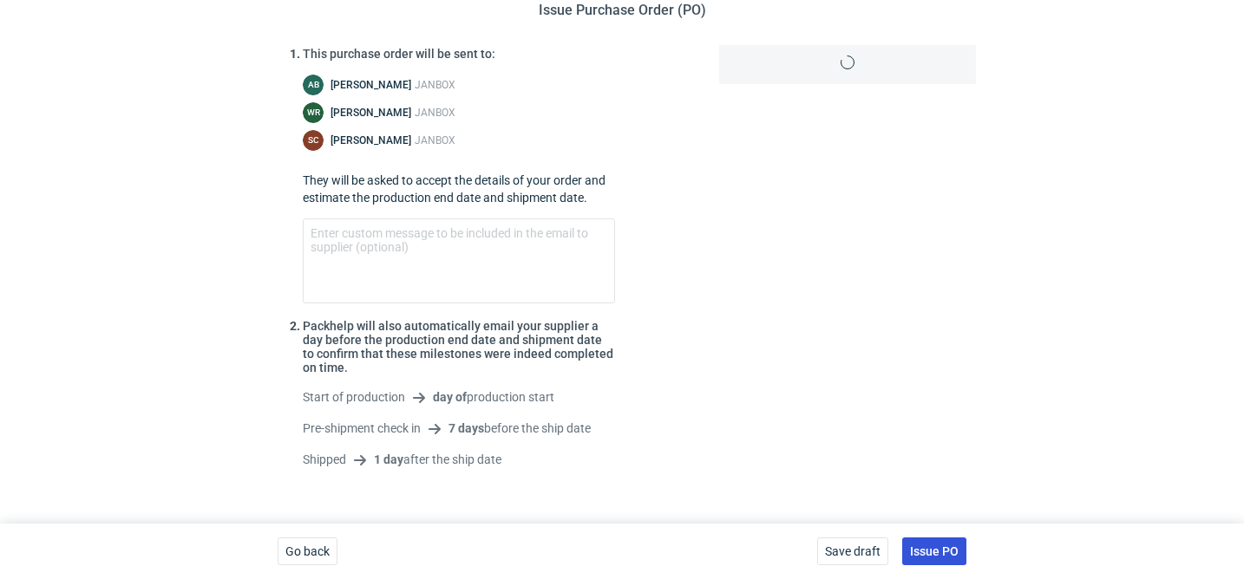
click at [917, 552] on span "Issue PO" at bounding box center [934, 552] width 49 height 12
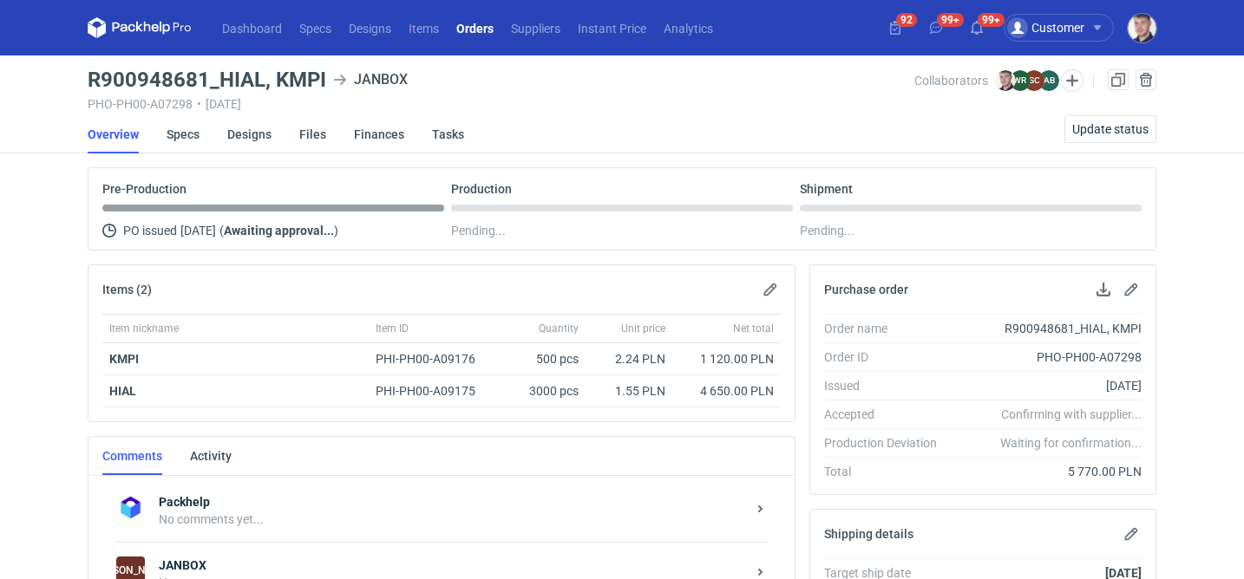
click at [454, 23] on link "Orders" at bounding box center [475, 27] width 55 height 21
